Goal: Find specific page/section: Find specific page/section

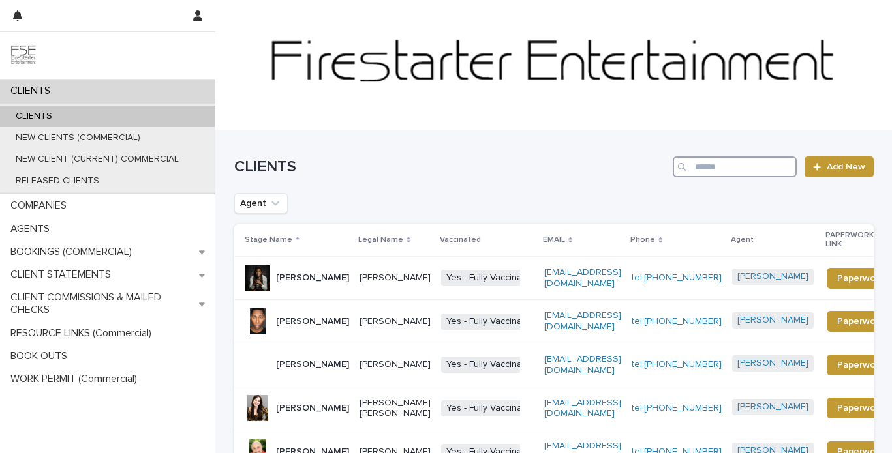
click at [700, 168] on input "Search" at bounding box center [734, 167] width 124 height 21
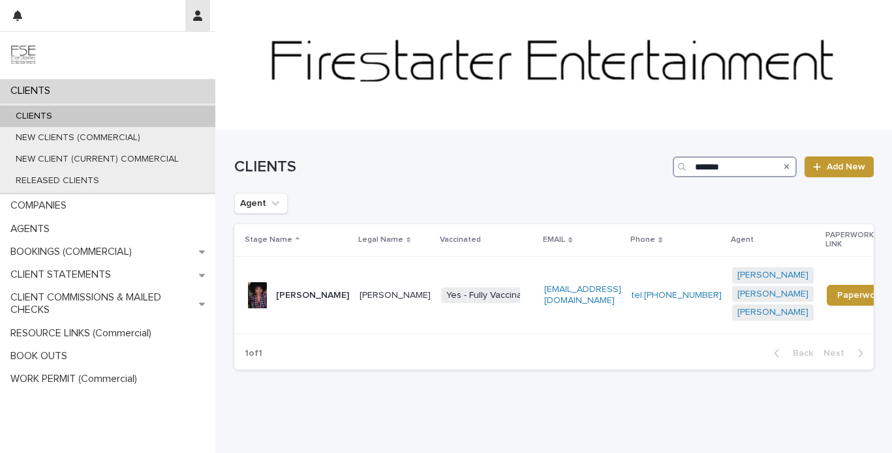
type input "*******"
